Goal: Check status: Check status

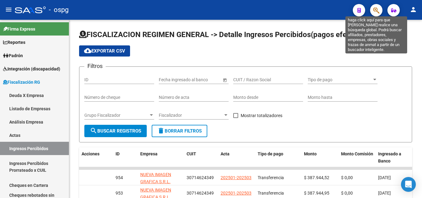
click at [377, 11] on icon "button" at bounding box center [376, 10] width 6 height 7
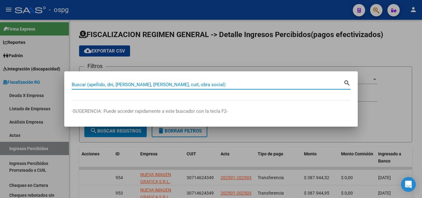
click at [145, 84] on input "Buscar (apellido, dni, [PERSON_NAME], [PERSON_NAME], cuit, obra social)" at bounding box center [208, 85] width 272 height 6
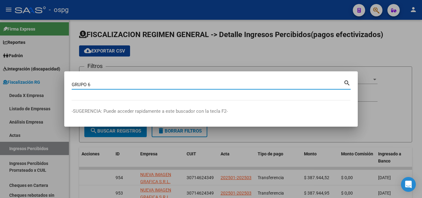
type input "GRUPO 6"
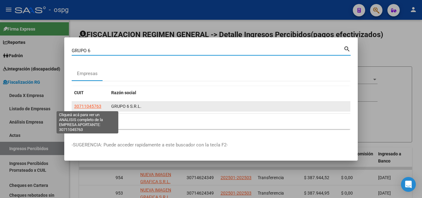
click at [85, 104] on span "30711045763" at bounding box center [87, 106] width 27 height 5
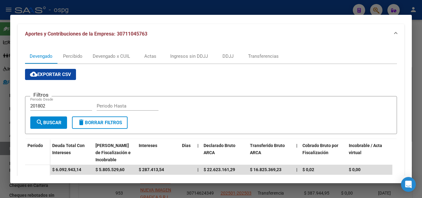
scroll to position [62, 0]
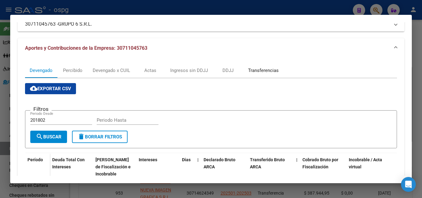
click at [258, 72] on div "Transferencias" at bounding box center [263, 70] width 31 height 7
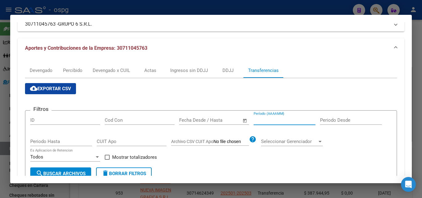
click at [281, 122] on input "Período (AAAAMM)" at bounding box center [285, 120] width 62 height 6
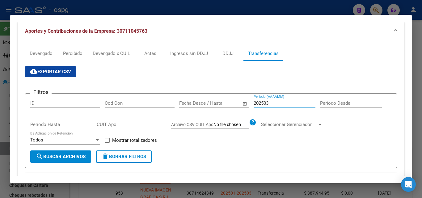
scroll to position [124, 0]
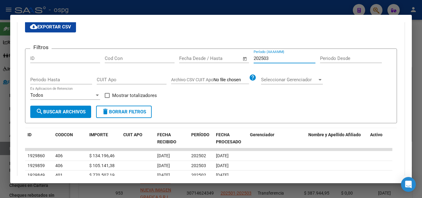
type input "202503"
click at [105, 93] on span at bounding box center [107, 95] width 5 height 5
click at [107, 98] on input "Mostrar totalizadores" at bounding box center [107, 98] width 0 height 0
checkbox input "true"
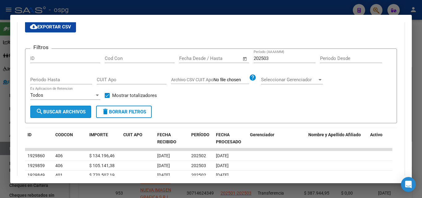
click at [80, 112] on span "search Buscar Archivos" at bounding box center [61, 112] width 50 height 6
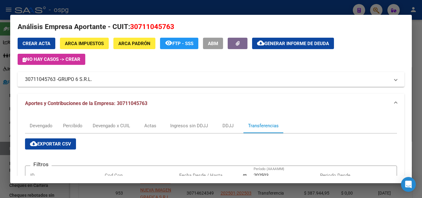
scroll to position [0, 0]
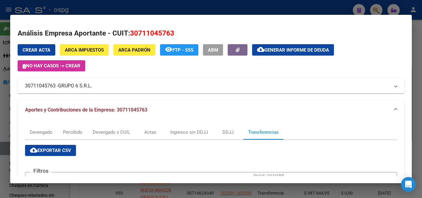
click at [0, 133] on div at bounding box center [211, 99] width 422 height 198
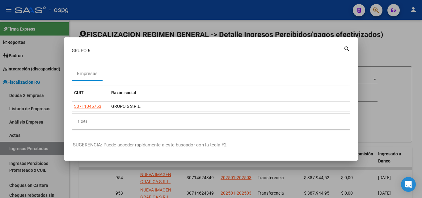
click at [0, 133] on div at bounding box center [211, 99] width 422 height 198
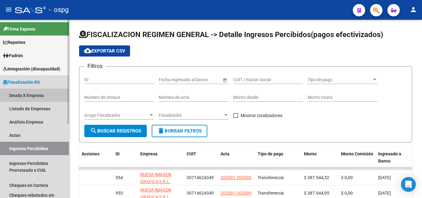
click at [13, 96] on link "Deuda X Empresa" at bounding box center [34, 95] width 69 height 13
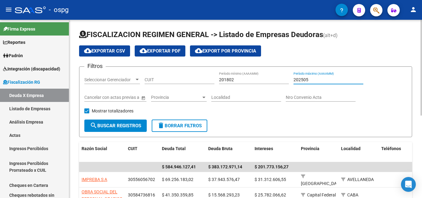
drag, startPoint x: 315, startPoint y: 78, endPoint x: 274, endPoint y: 80, distance: 41.1
click at [274, 80] on div "Filtros Seleccionar Gerenciador Seleccionar Gerenciador CUIT 201802 Período mín…" at bounding box center [245, 96] width 323 height 48
